Goal: Information Seeking & Learning: Learn about a topic

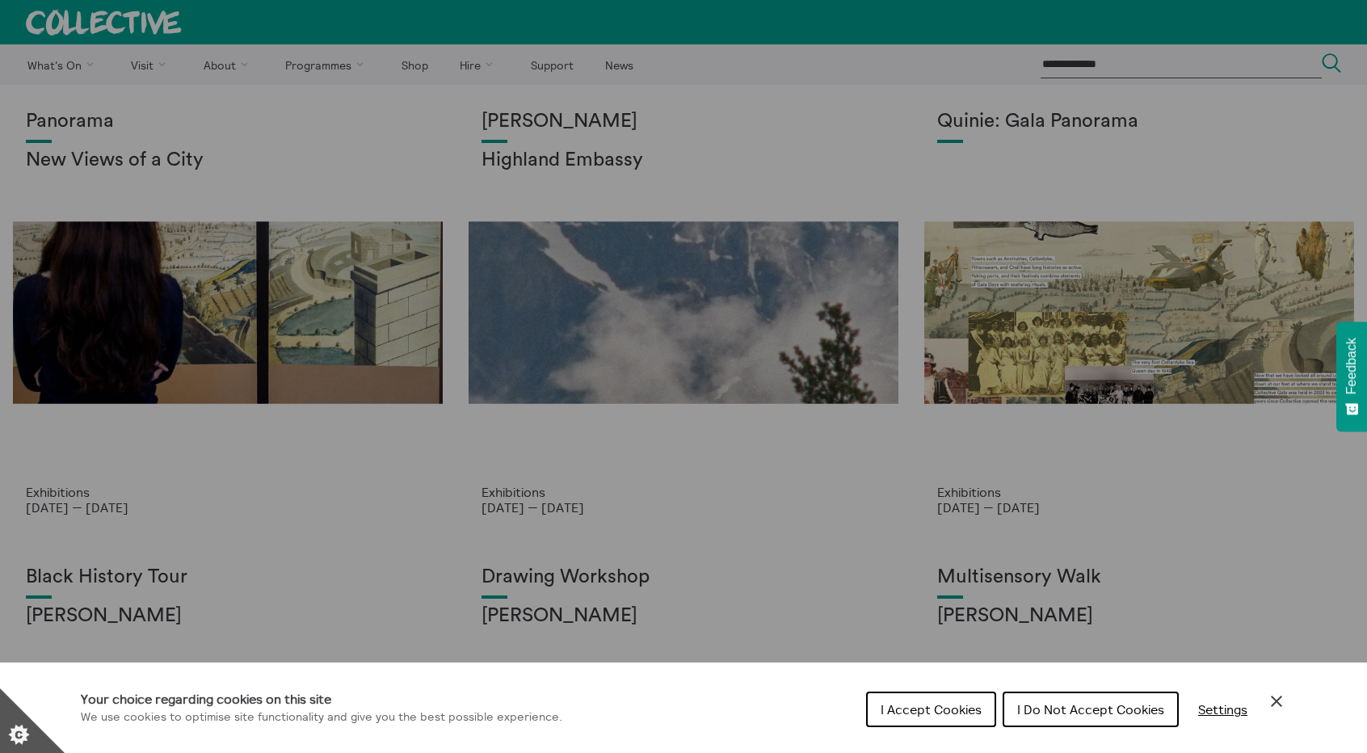
click at [1282, 700] on icon "Close Cookie Control" at bounding box center [1276, 700] width 19 height 19
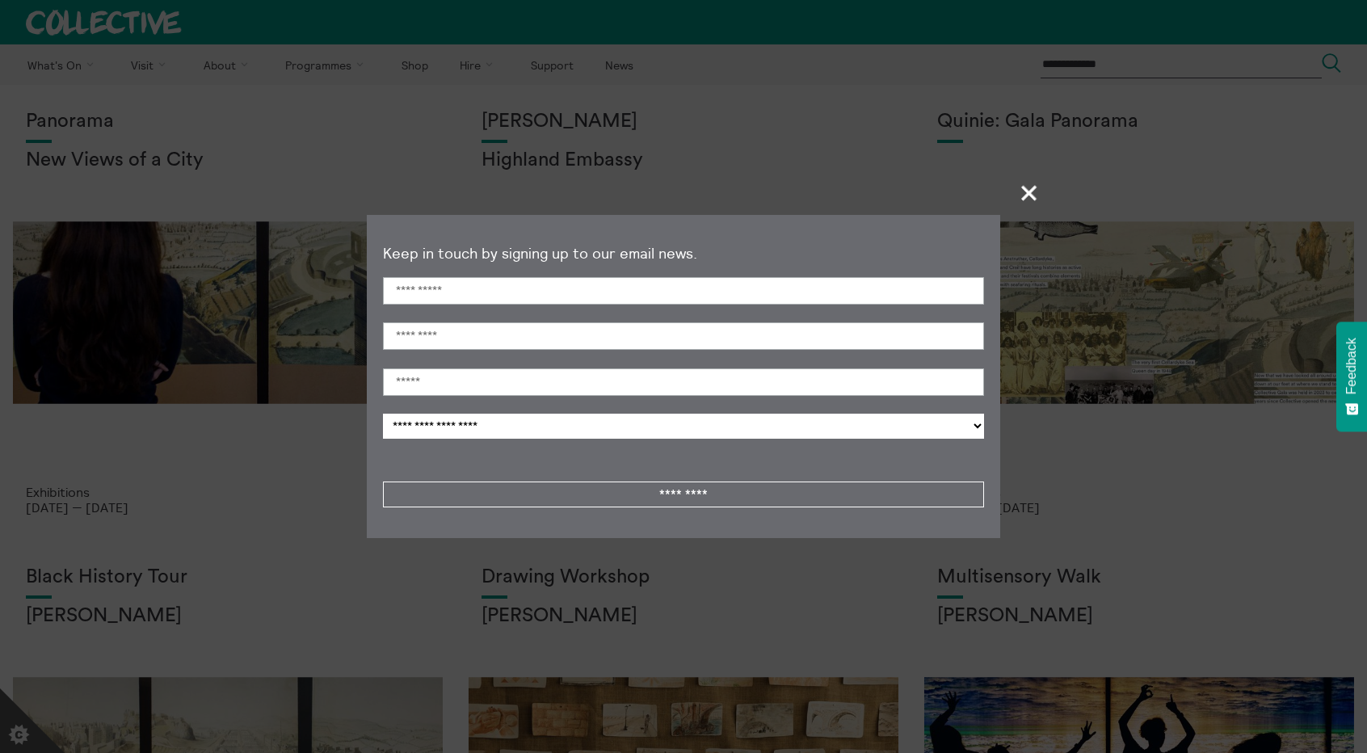
click at [1017, 200] on span "+" at bounding box center [1030, 193] width 48 height 48
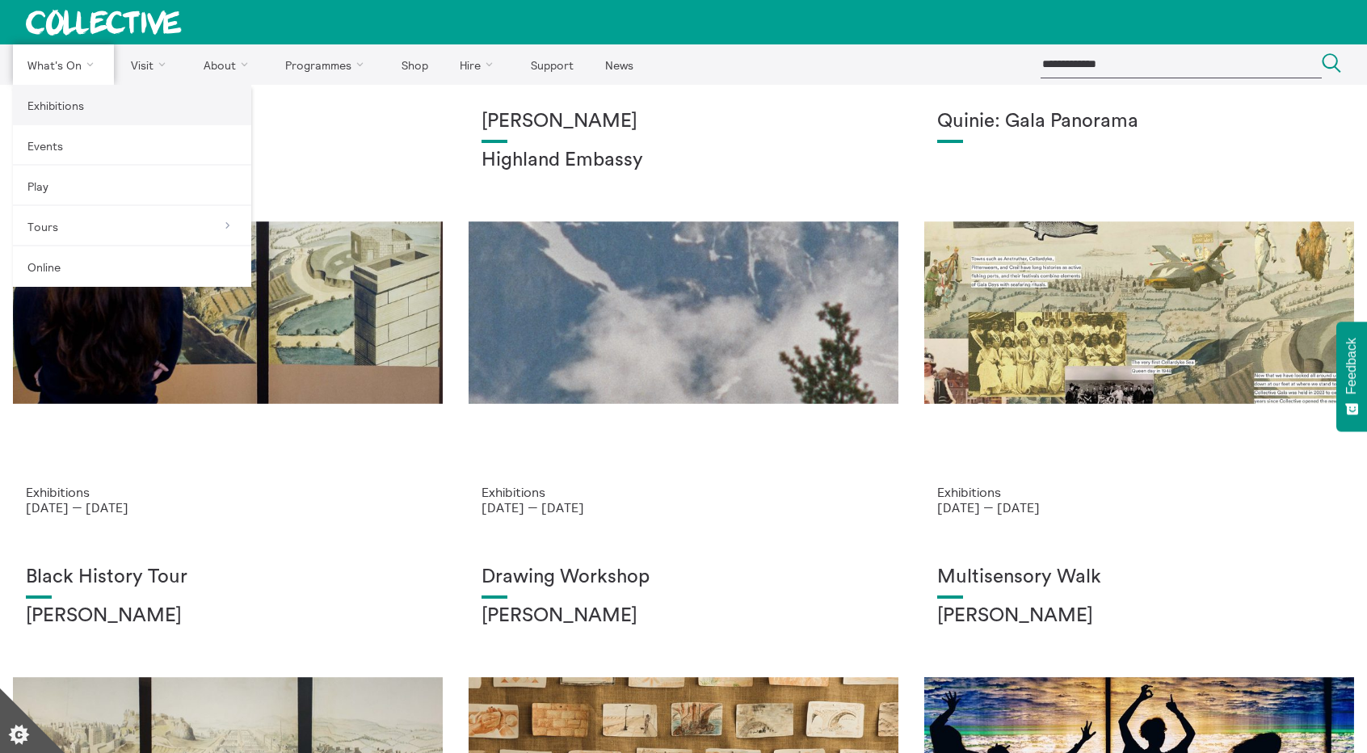
click at [81, 98] on link "Exhibitions" at bounding box center [132, 105] width 238 height 40
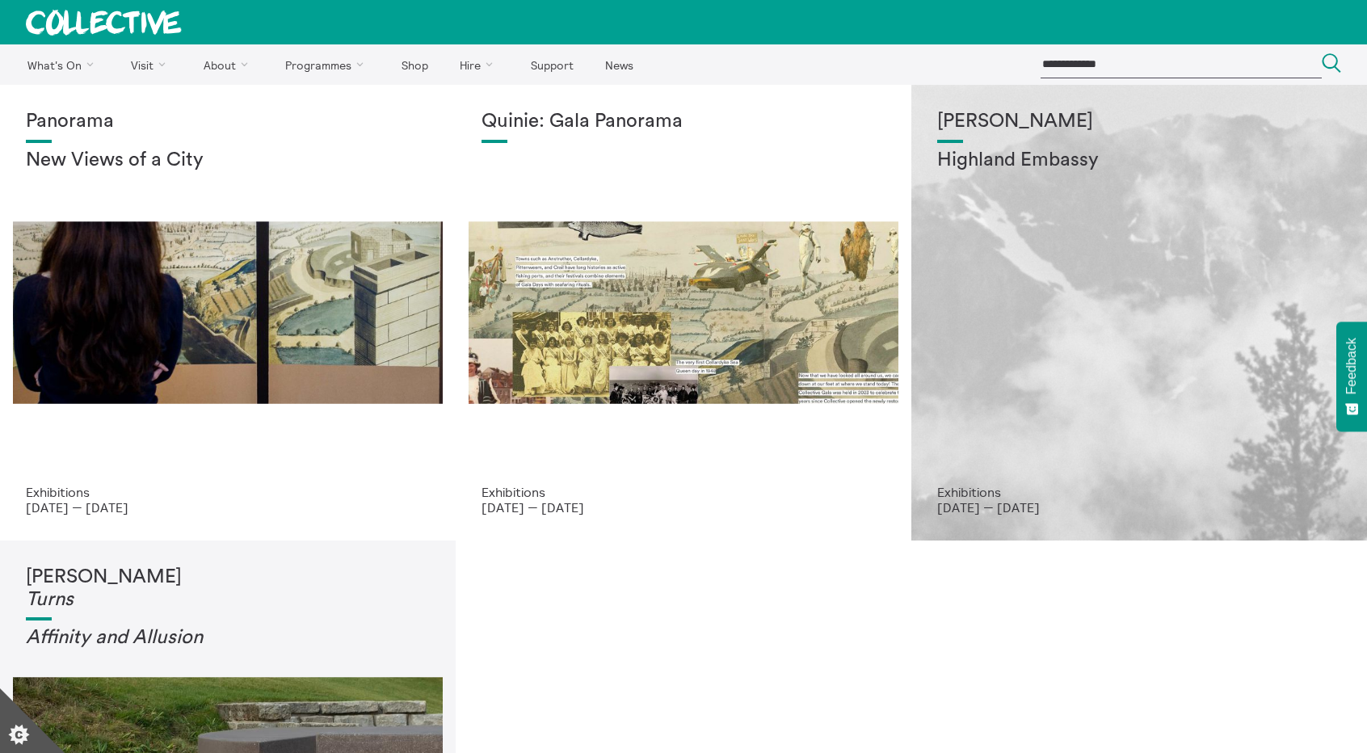
click at [965, 306] on div "Shen Xin Highland Embassy" at bounding box center [1139, 298] width 404 height 374
